Goal: Download file/media

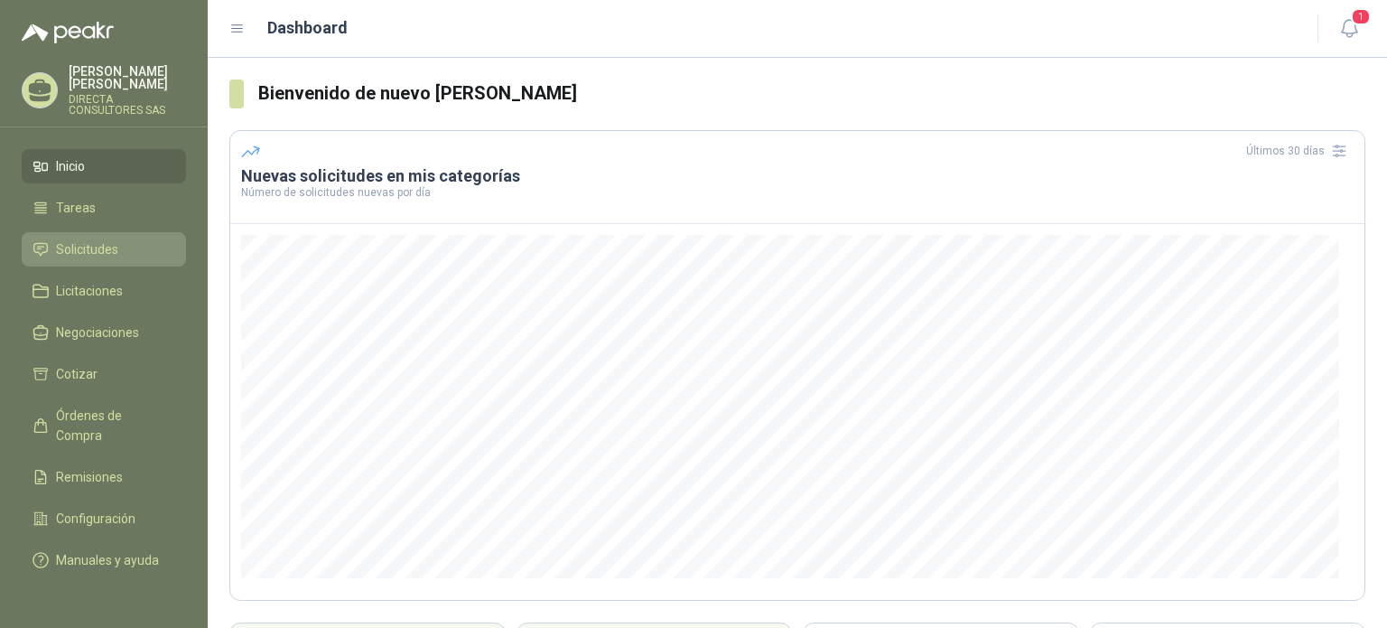
click at [93, 247] on link "Solicitudes" at bounding box center [104, 249] width 164 height 34
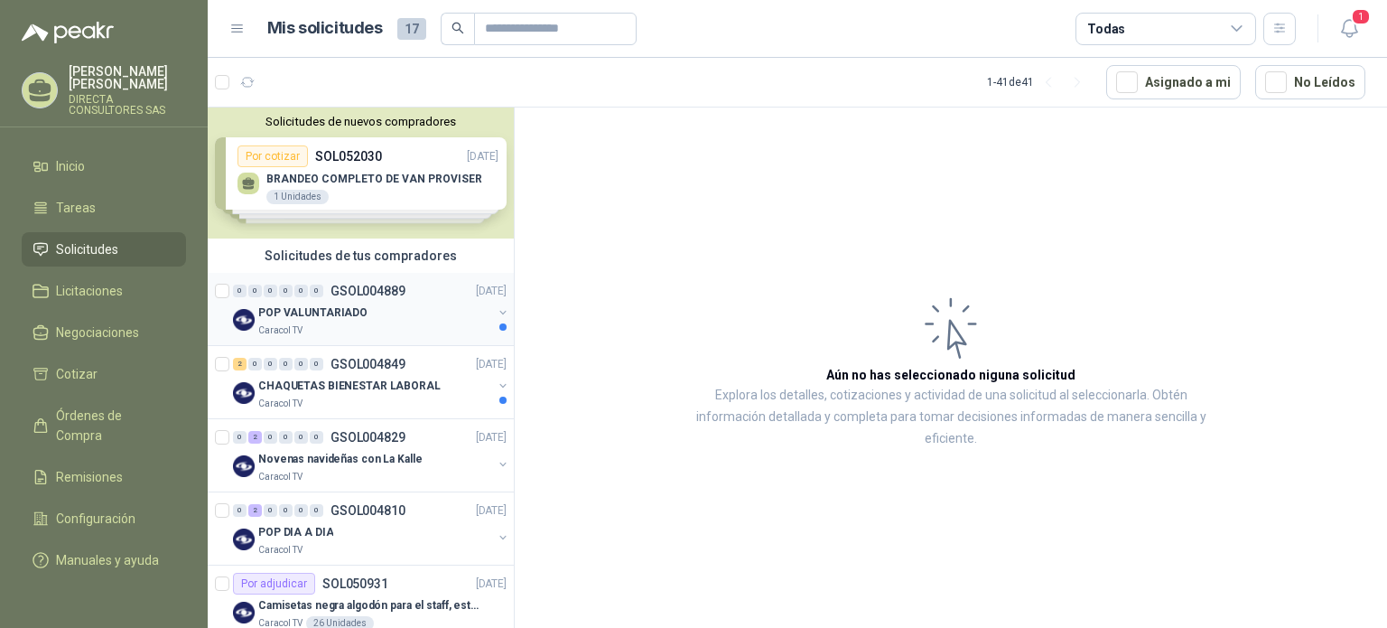
click at [345, 312] on p "POP VALUNTARIADO" at bounding box center [312, 312] width 109 height 17
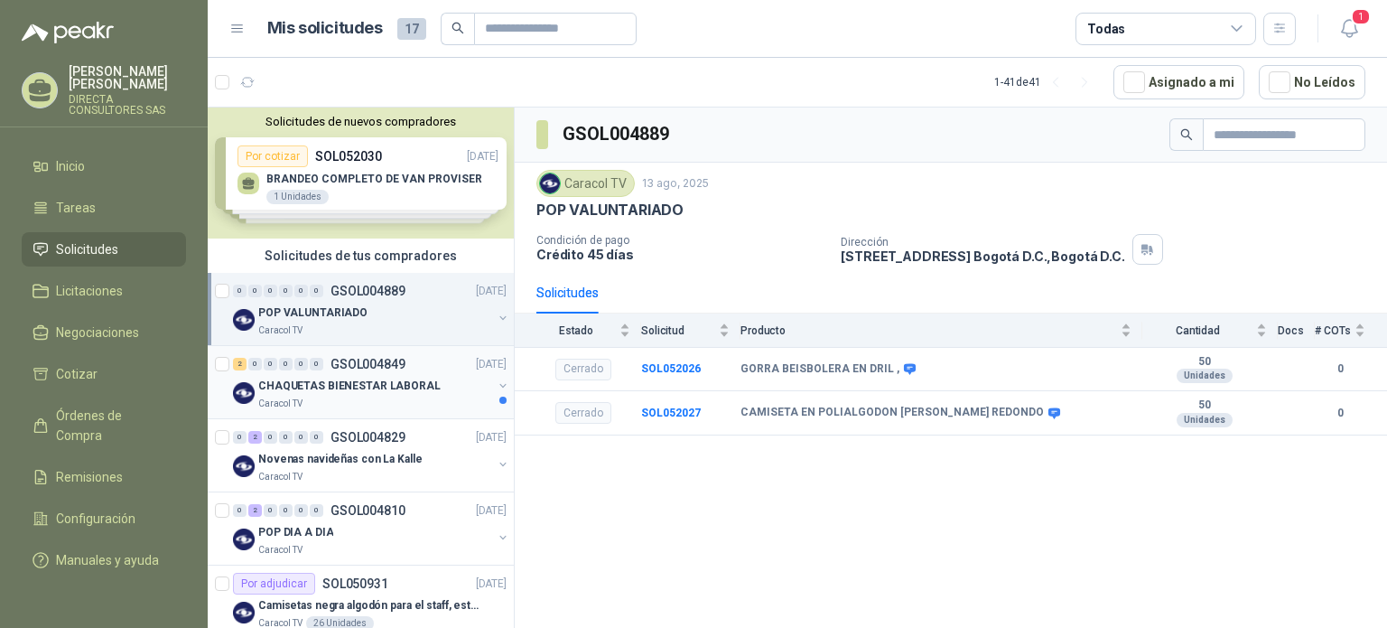
click at [332, 381] on p "CHAQUETAS BIENESTAR LABORAL" at bounding box center [349, 386] width 182 height 17
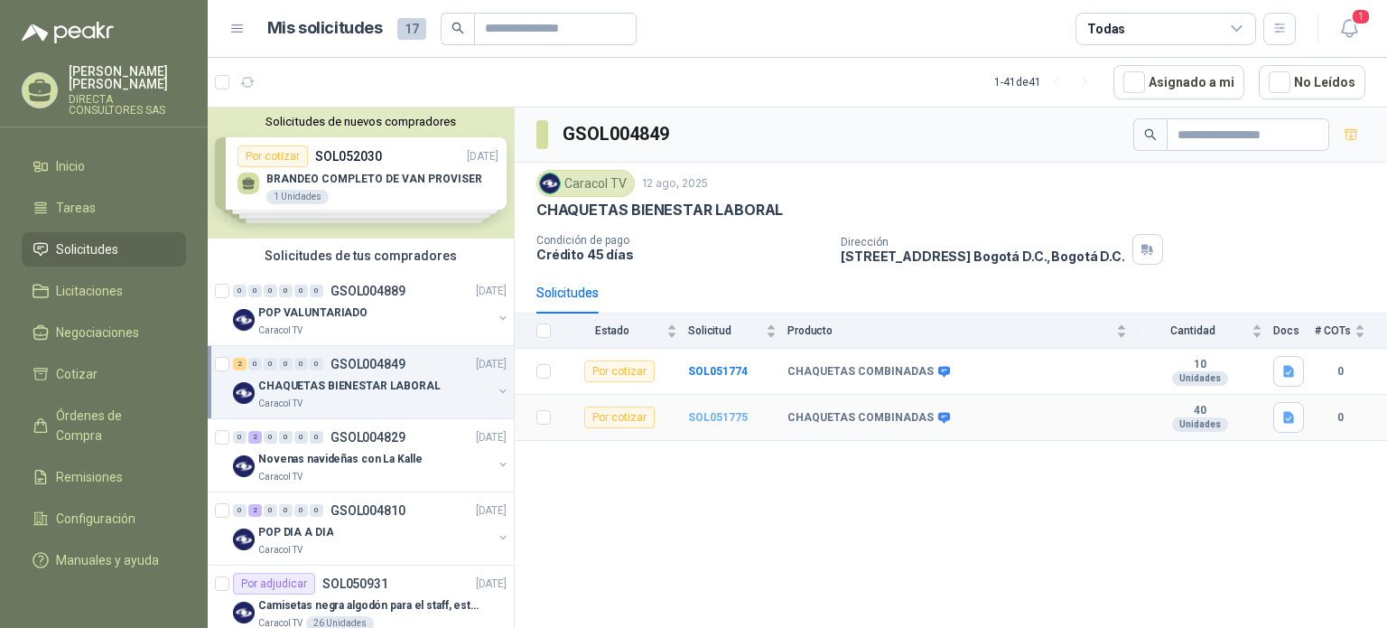
click at [721, 415] on b "SOL051775" at bounding box center [718, 417] width 60 height 13
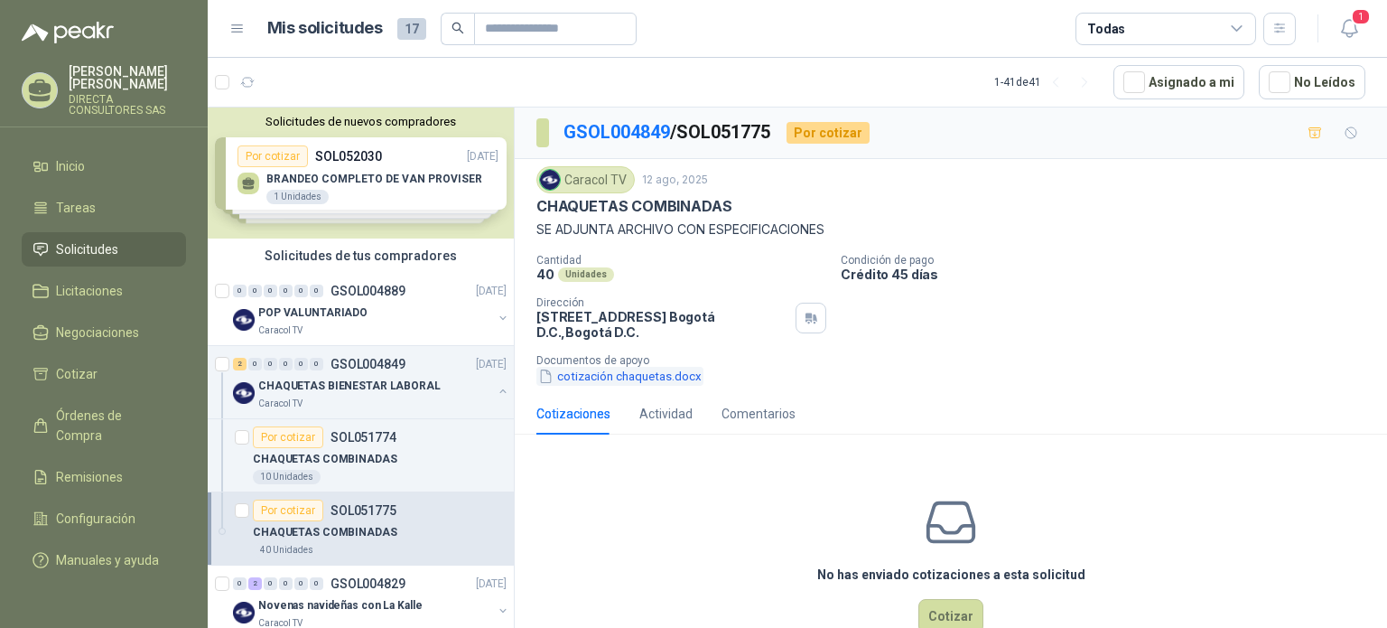
click at [613, 373] on button "cotización chaquetas.docx" at bounding box center [620, 376] width 167 height 19
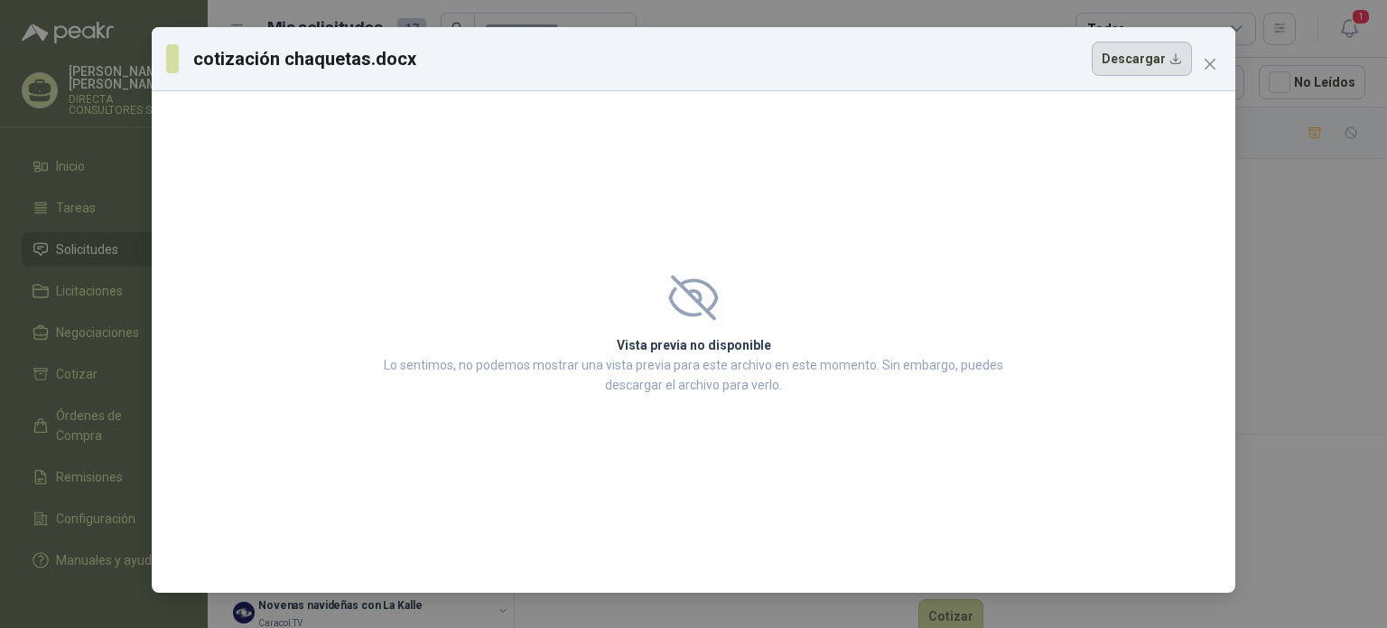
click at [1135, 58] on button "Descargar" at bounding box center [1142, 59] width 100 height 34
click at [1113, 63] on button "Descargar" at bounding box center [1142, 59] width 100 height 34
click at [1221, 64] on span "Close" at bounding box center [1210, 64] width 29 height 14
